Goal: Information Seeking & Learning: Learn about a topic

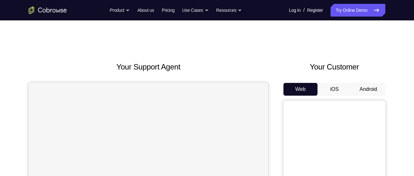
click at [364, 85] on button "Android" at bounding box center [368, 89] width 34 height 13
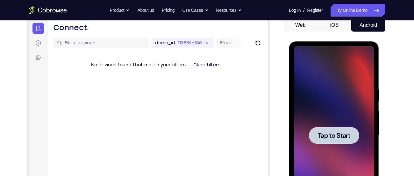
scroll to position [54, 0]
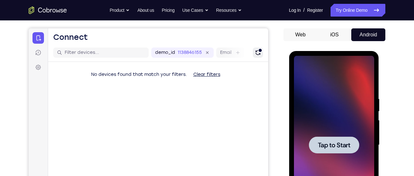
click at [255, 53] on icon "Refresh" at bounding box center [258, 52] width 6 height 6
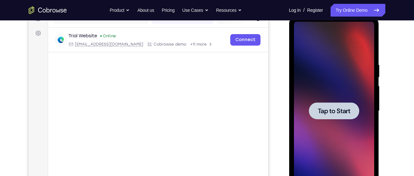
scroll to position [90, 0]
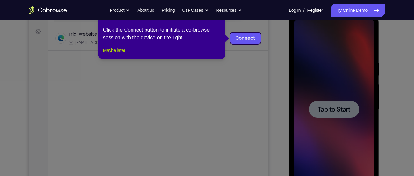
click at [119, 54] on button "Maybe later" at bounding box center [114, 50] width 22 height 8
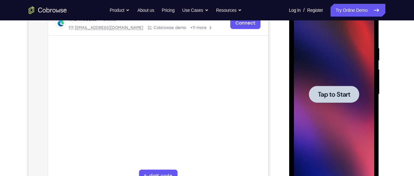
scroll to position [108, 0]
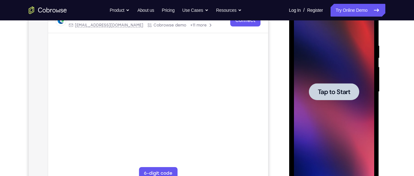
click at [327, 86] on div at bounding box center [334, 91] width 50 height 17
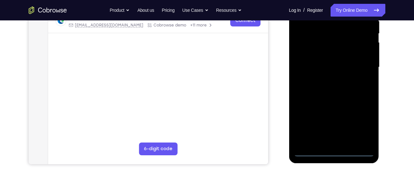
scroll to position [134, 0]
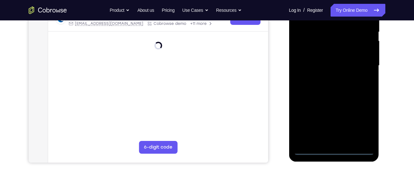
click at [334, 150] on div at bounding box center [334, 65] width 80 height 178
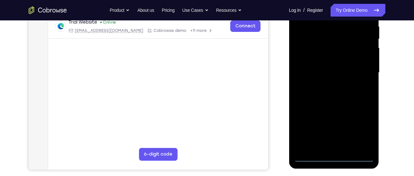
scroll to position [125, 0]
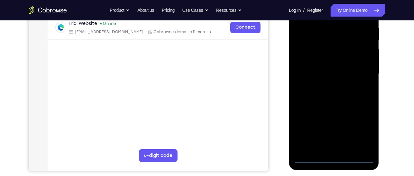
click at [363, 129] on div at bounding box center [334, 74] width 80 height 178
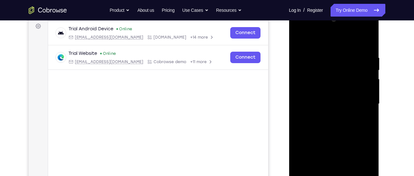
click at [332, 43] on div at bounding box center [334, 104] width 80 height 178
click at [361, 100] on div at bounding box center [334, 104] width 80 height 178
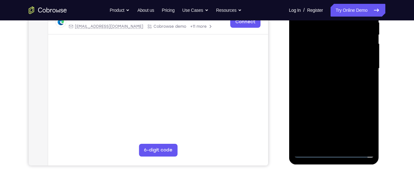
scroll to position [135, 0]
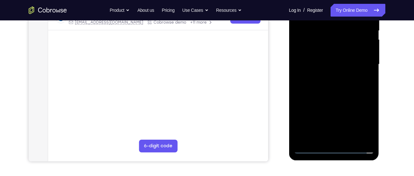
click at [340, 139] on div at bounding box center [334, 64] width 80 height 178
click at [342, 60] on div at bounding box center [334, 64] width 80 height 178
click at [338, 51] on div at bounding box center [334, 64] width 80 height 178
click at [335, 66] on div at bounding box center [334, 64] width 80 height 178
click at [329, 86] on div at bounding box center [334, 64] width 80 height 178
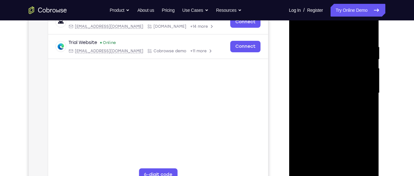
scroll to position [108, 0]
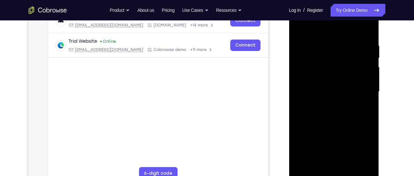
click at [359, 107] on div at bounding box center [334, 92] width 80 height 178
click at [351, 166] on div at bounding box center [334, 92] width 80 height 178
click at [344, 122] on div at bounding box center [334, 92] width 80 height 178
click at [330, 89] on div at bounding box center [334, 92] width 80 height 178
click at [299, 30] on div at bounding box center [334, 92] width 80 height 178
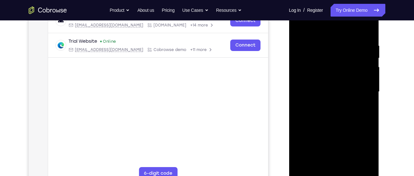
click at [331, 103] on div at bounding box center [334, 92] width 80 height 178
click at [300, 28] on div at bounding box center [334, 92] width 80 height 178
click at [300, 25] on div at bounding box center [334, 92] width 80 height 178
click at [327, 42] on div at bounding box center [334, 92] width 80 height 178
click at [368, 82] on div at bounding box center [334, 92] width 80 height 178
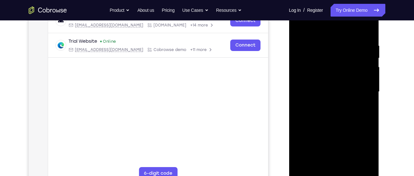
click at [368, 82] on div at bounding box center [334, 92] width 80 height 178
click at [365, 29] on div at bounding box center [334, 92] width 80 height 178
click at [304, 165] on div at bounding box center [334, 92] width 80 height 178
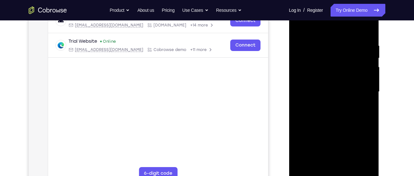
drag, startPoint x: 364, startPoint y: 46, endPoint x: 325, endPoint y: 45, distance: 39.2
click at [325, 45] on div at bounding box center [334, 92] width 80 height 178
drag, startPoint x: 364, startPoint y: 47, endPoint x: 329, endPoint y: 46, distance: 35.1
click at [329, 46] on div at bounding box center [334, 92] width 80 height 178
click at [322, 38] on div at bounding box center [334, 92] width 80 height 178
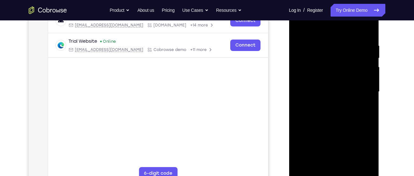
click at [367, 30] on div at bounding box center [334, 92] width 80 height 178
click at [363, 165] on div at bounding box center [334, 92] width 80 height 178
drag, startPoint x: 360, startPoint y: 129, endPoint x: 352, endPoint y: 89, distance: 40.5
click at [352, 89] on div at bounding box center [334, 92] width 80 height 178
drag, startPoint x: 356, startPoint y: 114, endPoint x: 346, endPoint y: 73, distance: 42.3
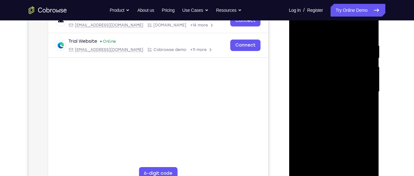
click at [346, 73] on div at bounding box center [334, 92] width 80 height 178
drag, startPoint x: 344, startPoint y: 68, endPoint x: 344, endPoint y: 105, distance: 37.6
click at [344, 105] on div at bounding box center [334, 92] width 80 height 178
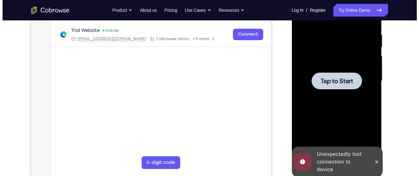
scroll to position [0, 0]
